Goal: Obtain resource: Obtain resource

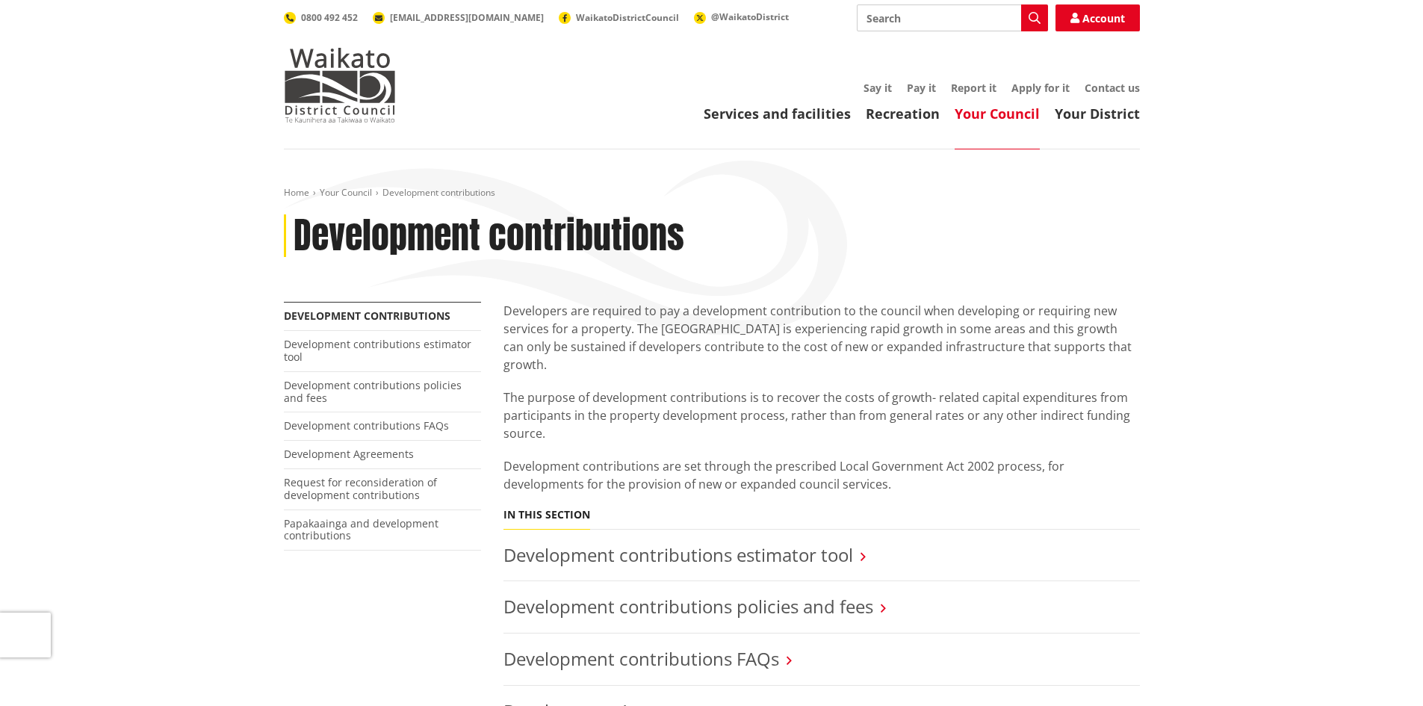
scroll to position [224, 0]
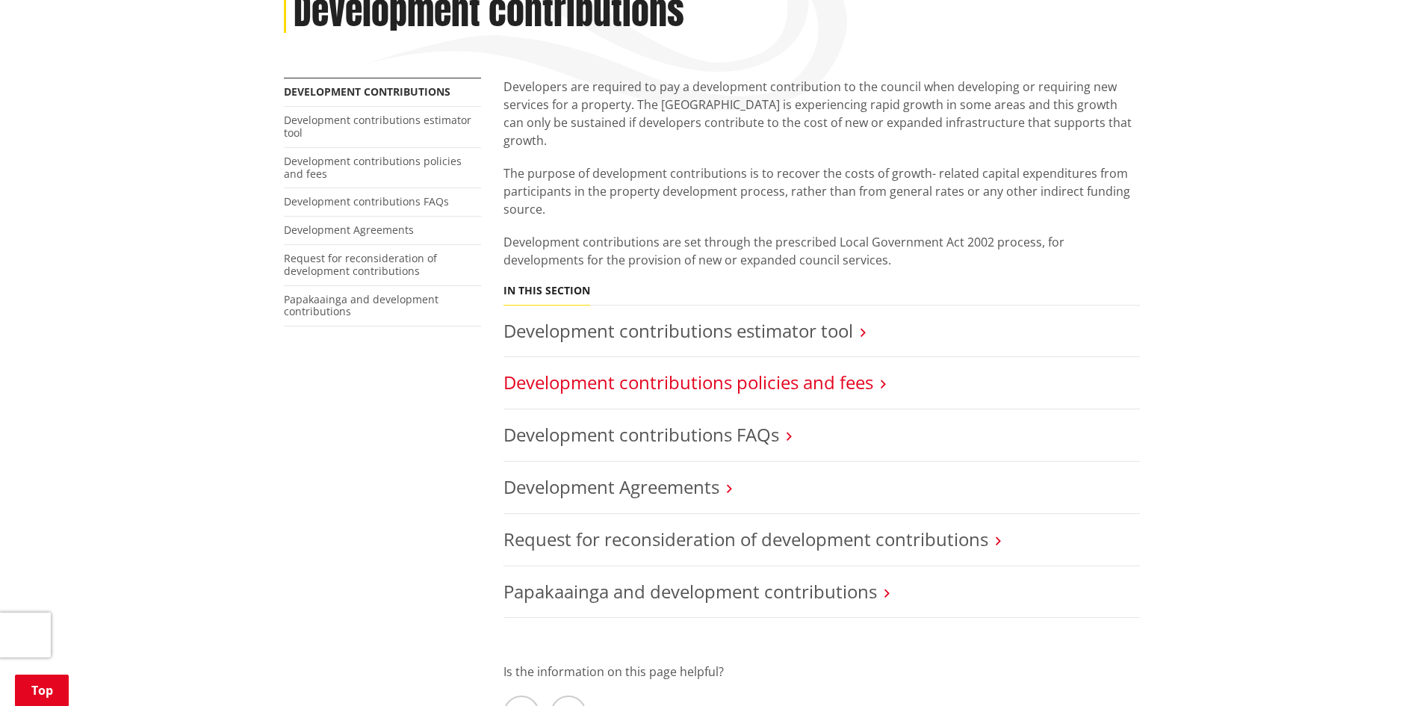
click at [797, 370] on link "Development contributions policies and fees" at bounding box center [688, 382] width 370 height 25
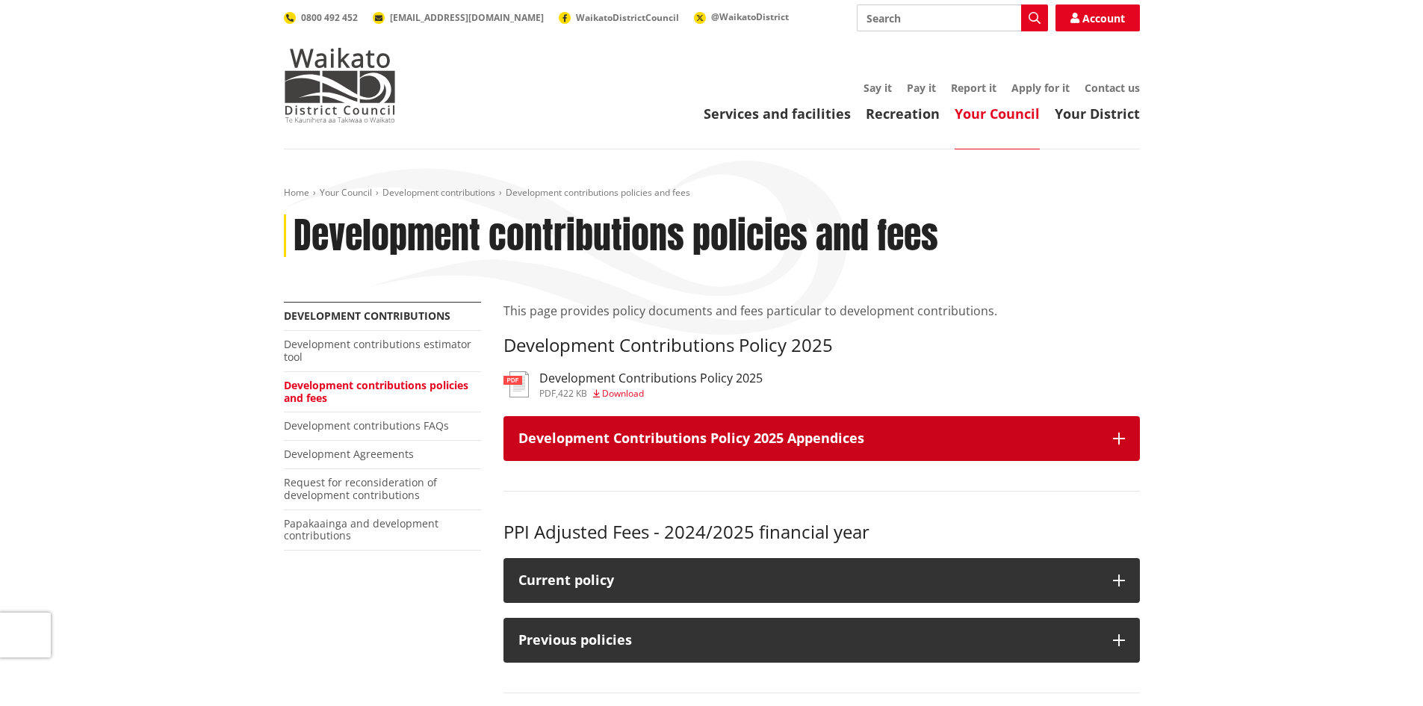
click at [1132, 432] on button "Development Contributions Policy 2025 Appendices" at bounding box center [821, 438] width 636 height 45
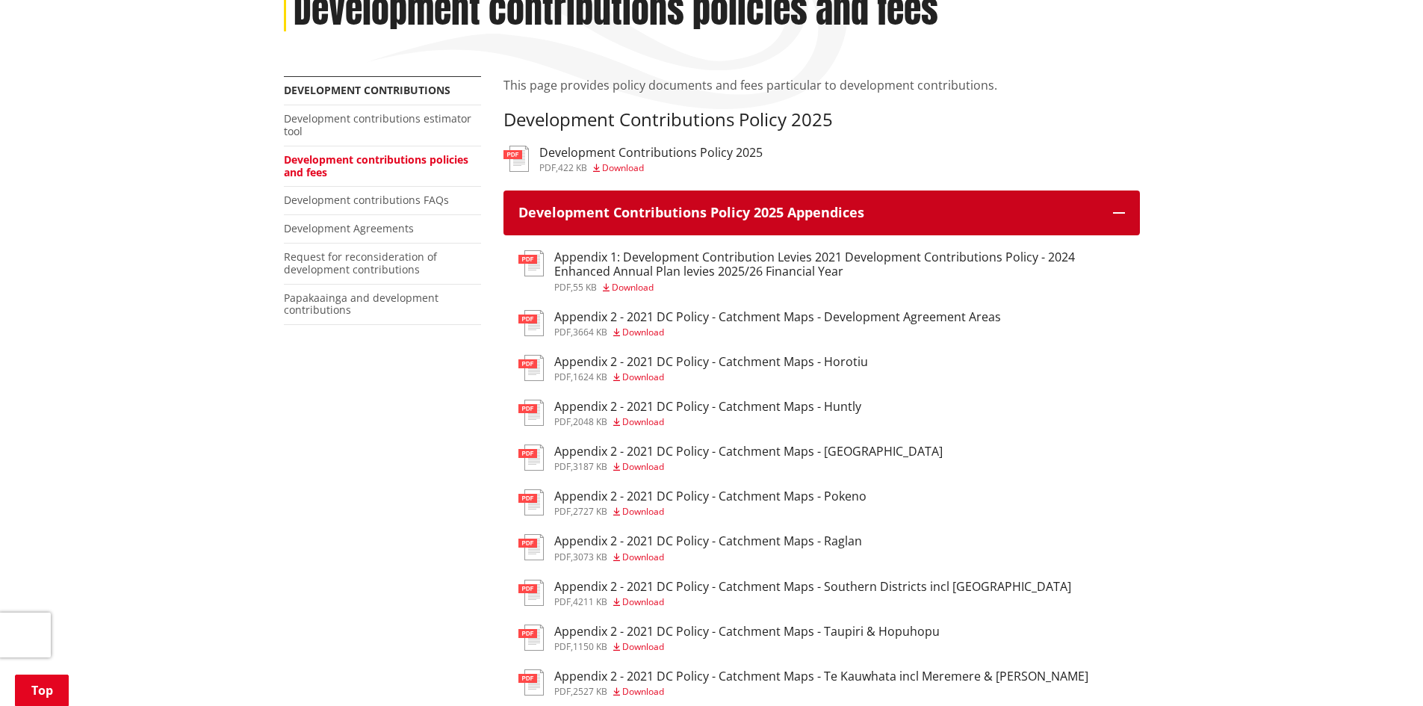
scroll to position [224, 0]
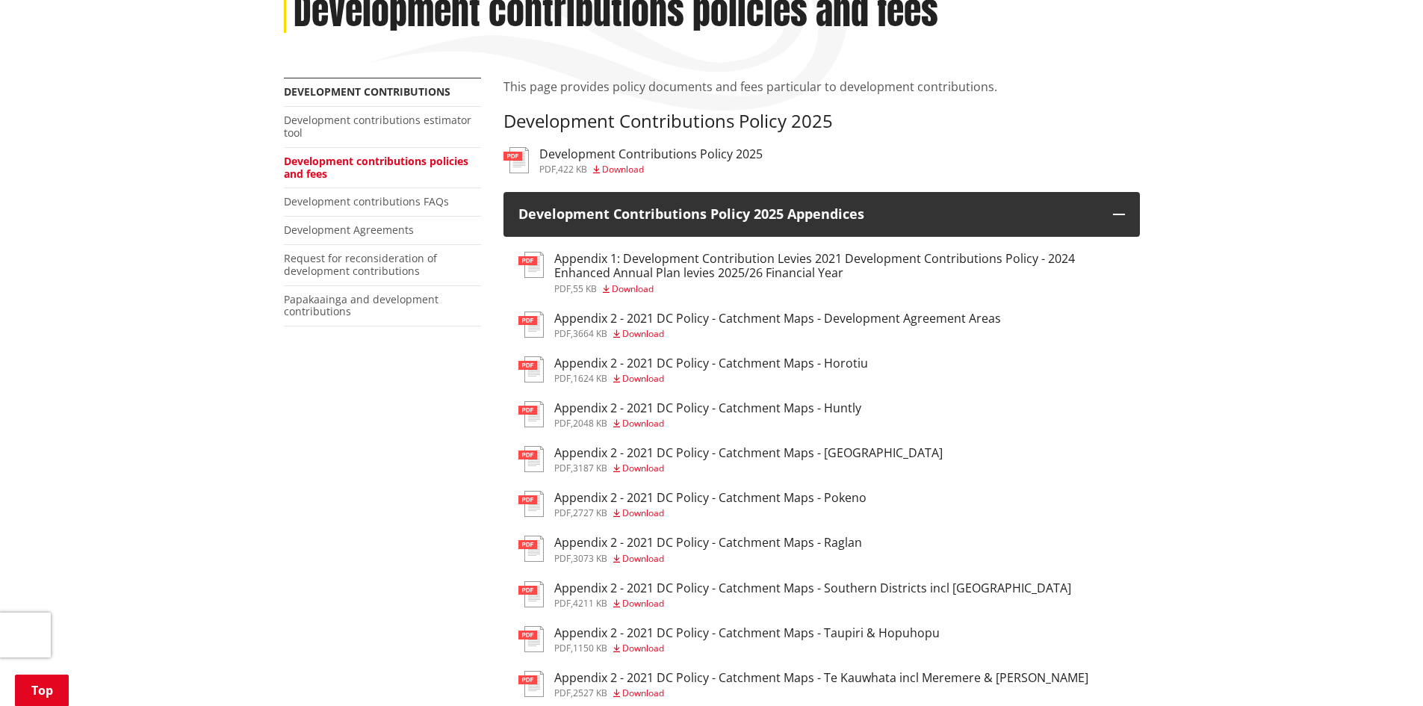
click at [693, 153] on h3 "Development Contributions Policy 2025" at bounding box center [650, 154] width 223 height 14
